Goal: Task Accomplishment & Management: Use online tool/utility

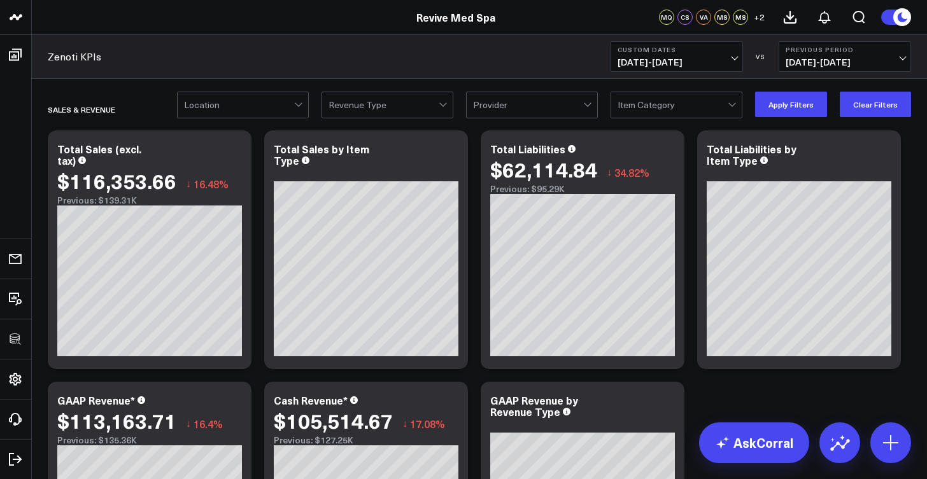
click at [300, 105] on div at bounding box center [299, 104] width 11 height 25
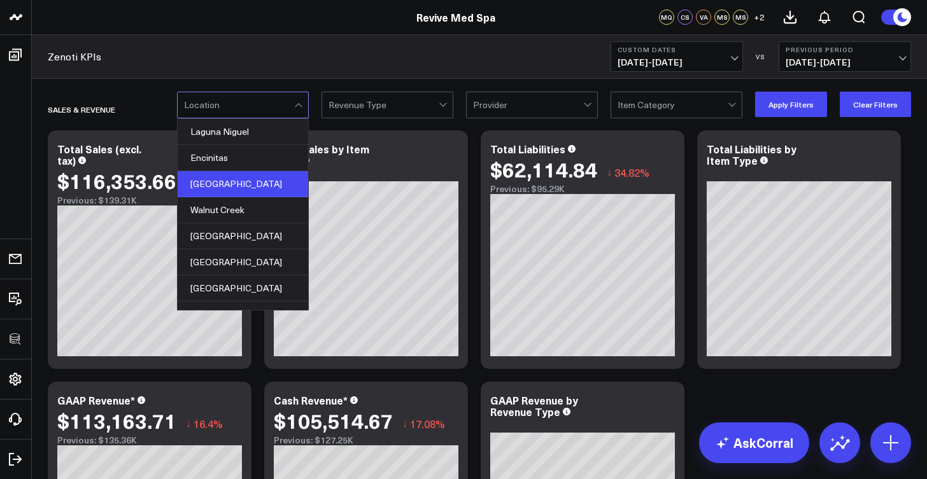
click at [265, 180] on div "[GEOGRAPHIC_DATA]" at bounding box center [243, 184] width 131 height 26
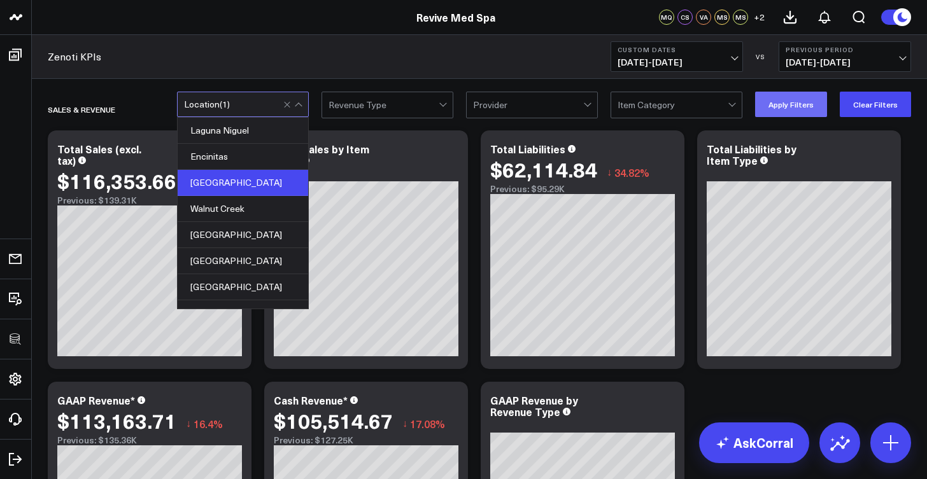
click at [810, 106] on button "Apply Filters" at bounding box center [791, 104] width 72 height 25
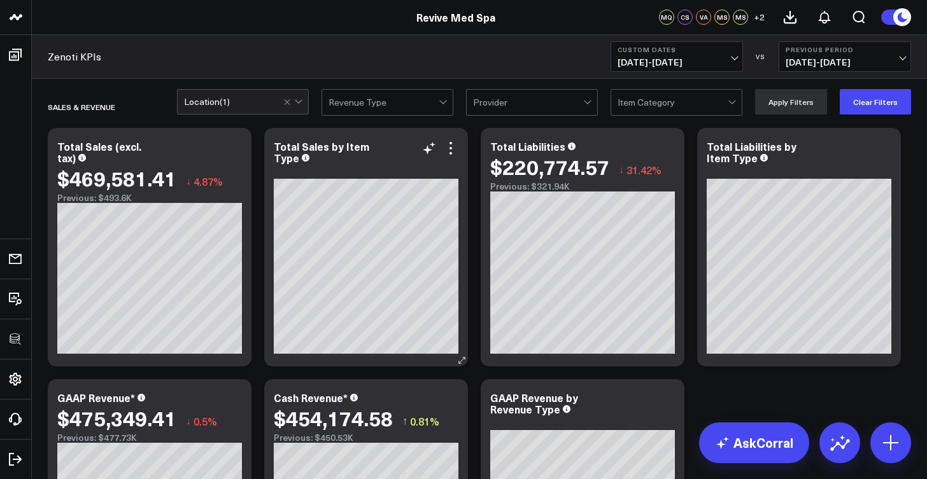
scroll to position [5, 0]
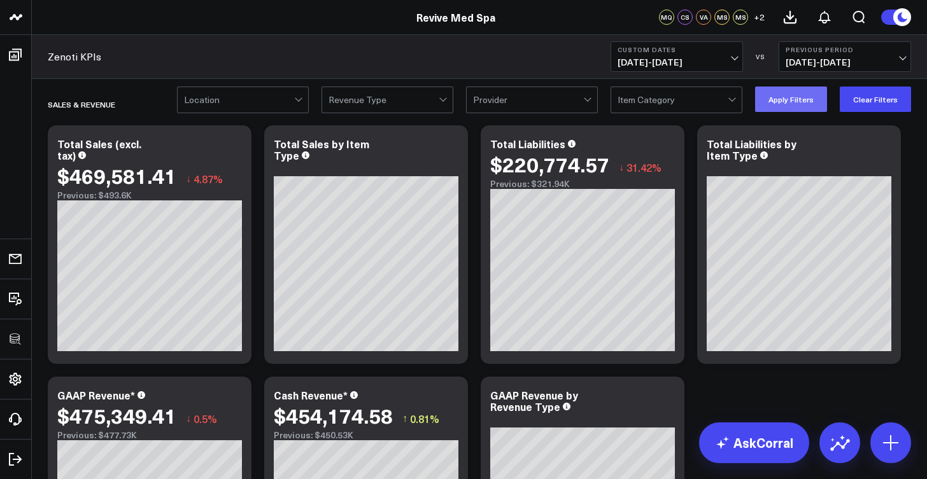
click at [775, 98] on button "Apply Filters" at bounding box center [791, 99] width 72 height 25
